Goal: Navigation & Orientation: Find specific page/section

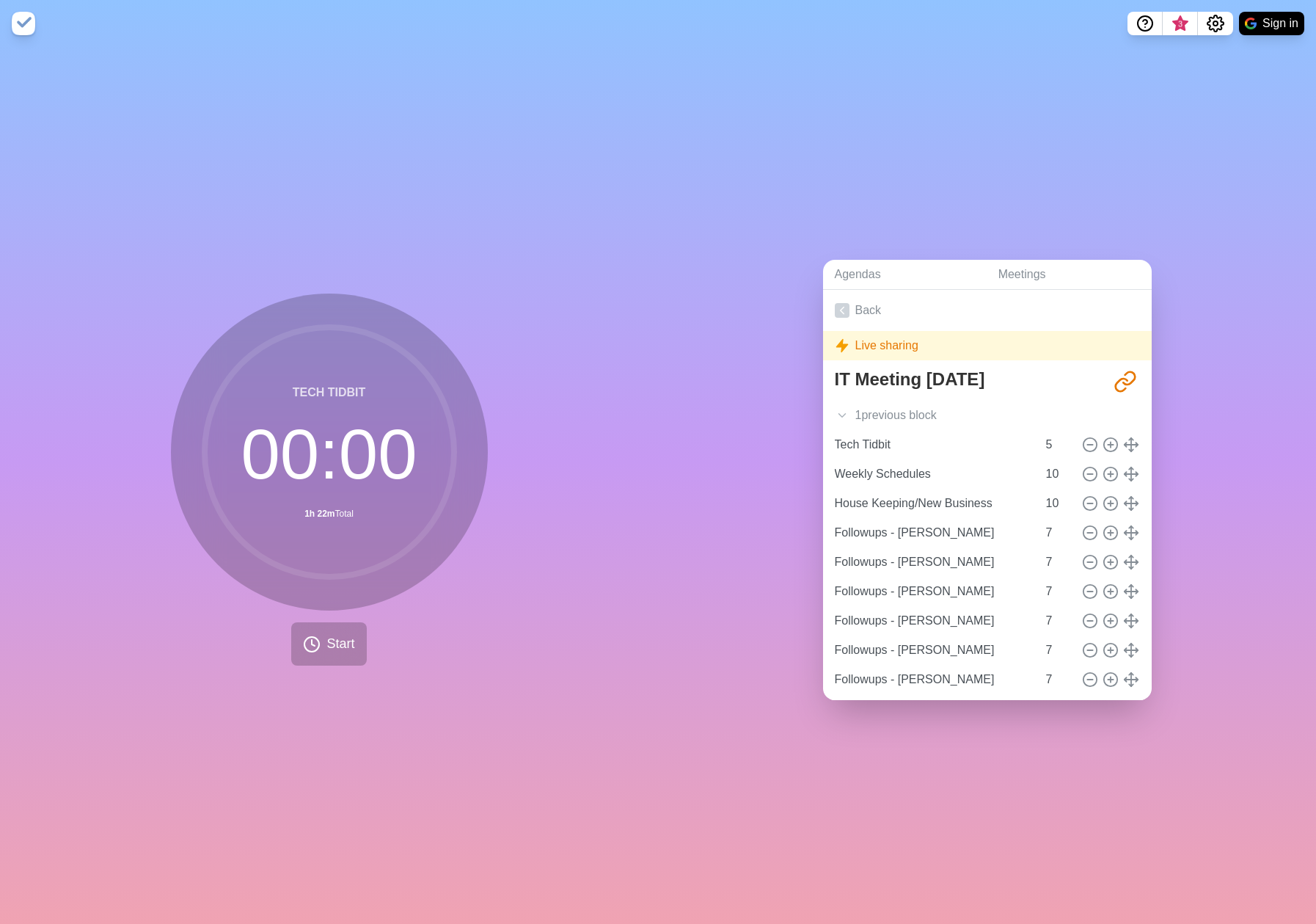
click at [653, 444] on div "Tech Tidbit 00 : 00 1h 22m Total Start" at bounding box center [328, 485] width 658 height 877
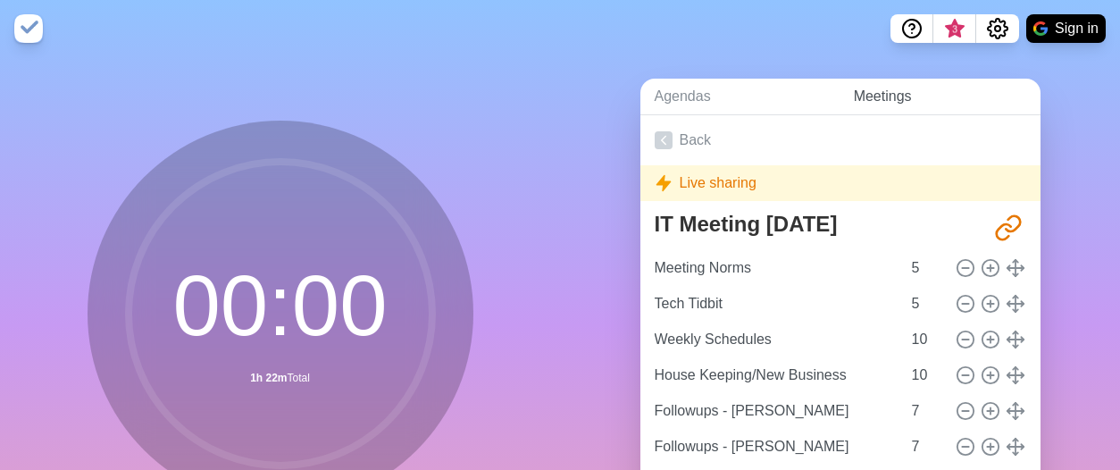
click at [879, 99] on link "Meetings" at bounding box center [940, 97] width 201 height 37
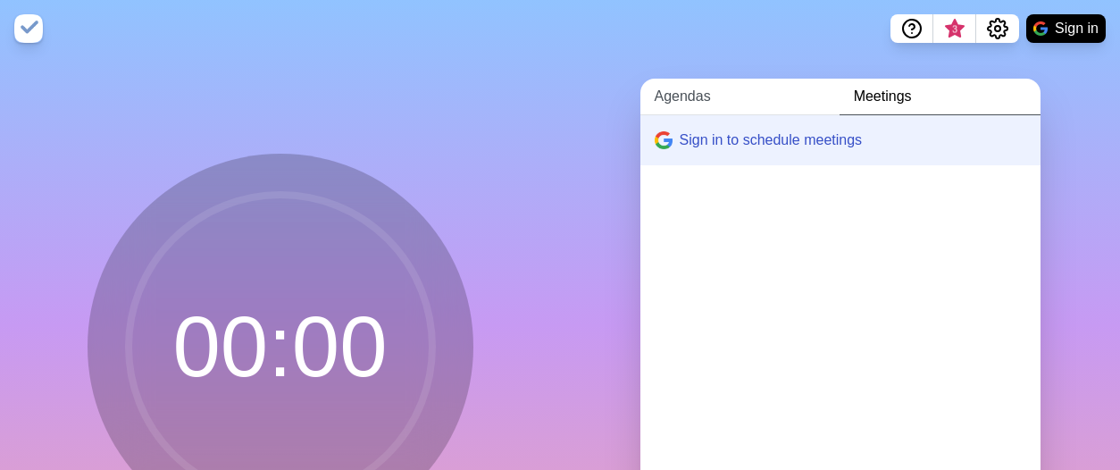
click at [704, 103] on link "Agendas" at bounding box center [740, 97] width 199 height 37
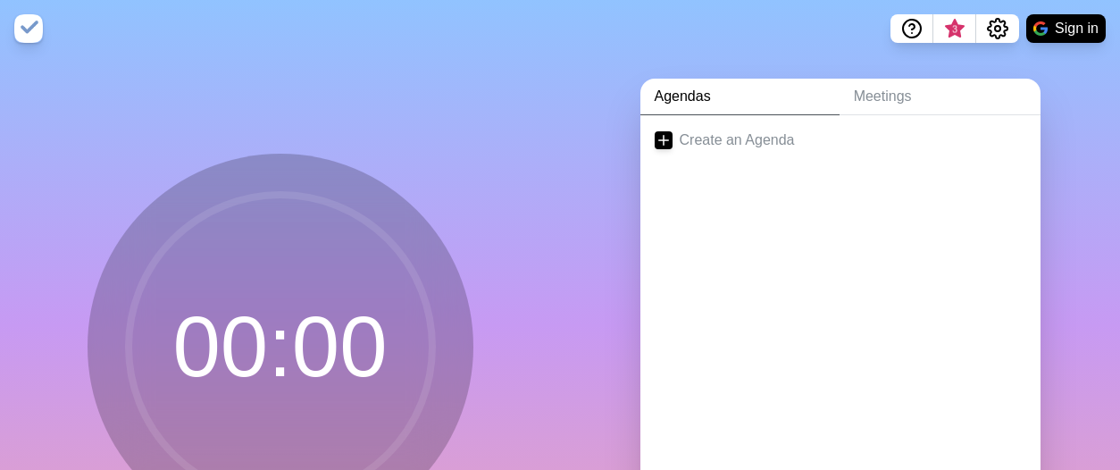
click at [434, 105] on div "00 : 00" at bounding box center [280, 353] width 560 height 593
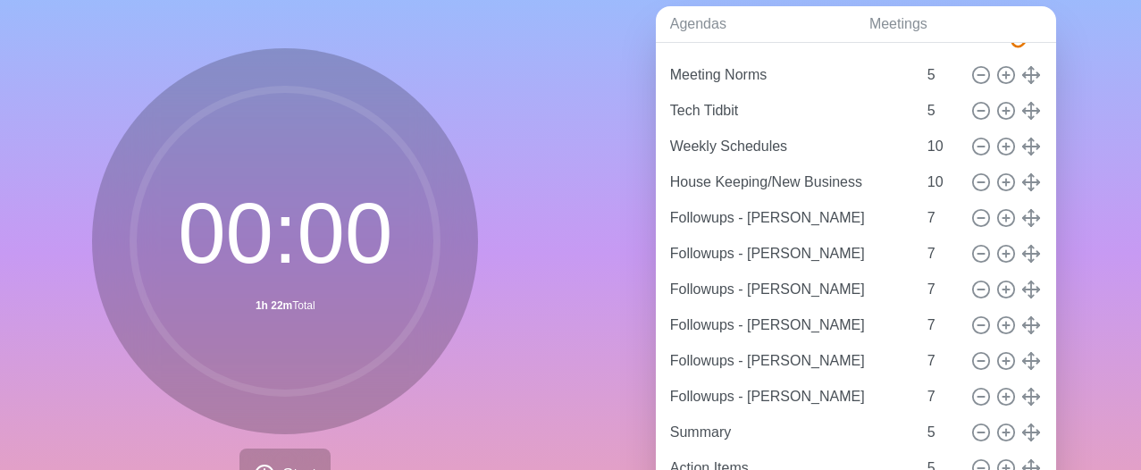
scroll to position [70, 0]
